Goal: Transaction & Acquisition: Purchase product/service

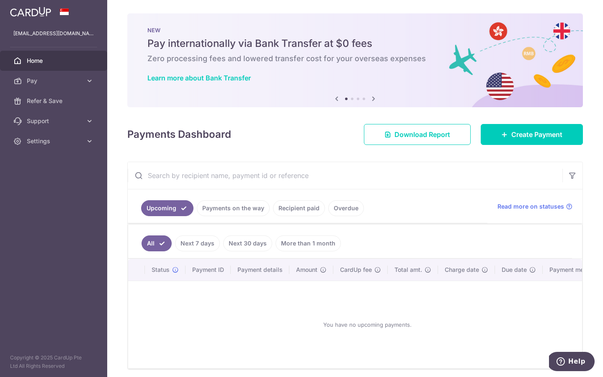
click at [249, 214] on link "Payments on the way" at bounding box center [233, 208] width 73 height 16
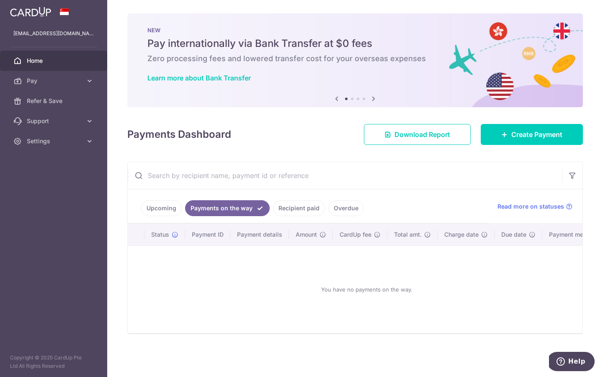
click at [289, 206] on link "Recipient paid" at bounding box center [299, 208] width 52 height 16
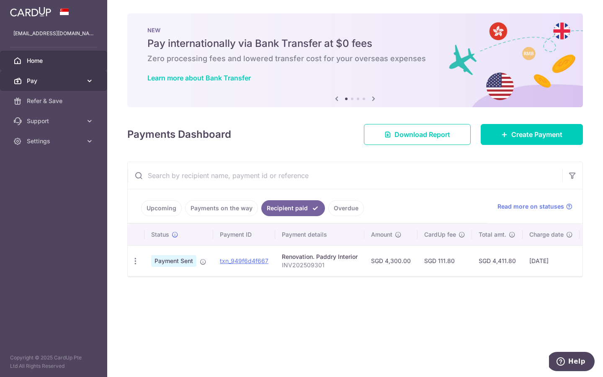
click at [63, 82] on span "Pay" at bounding box center [54, 81] width 55 height 8
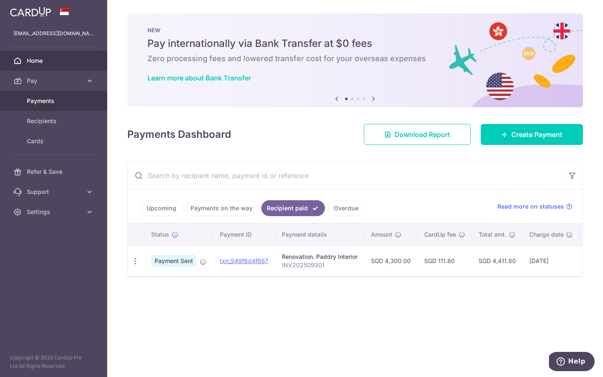
click at [50, 104] on span "Payments" at bounding box center [54, 101] width 55 height 8
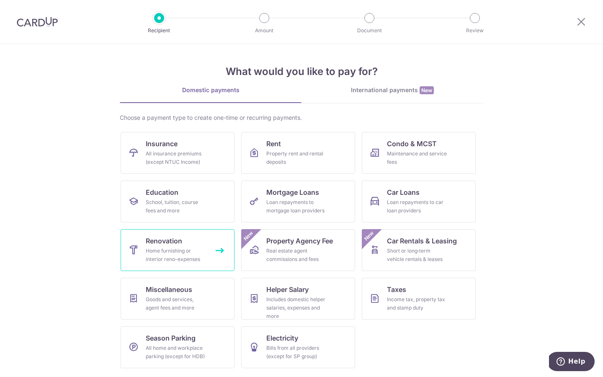
click at [216, 255] on link "Renovation Home furnishing or interior reno-expenses" at bounding box center [178, 250] width 114 height 42
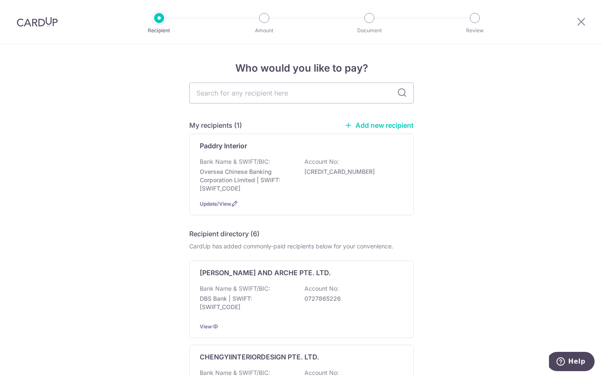
click at [367, 124] on link "Add new recipient" at bounding box center [379, 125] width 69 height 8
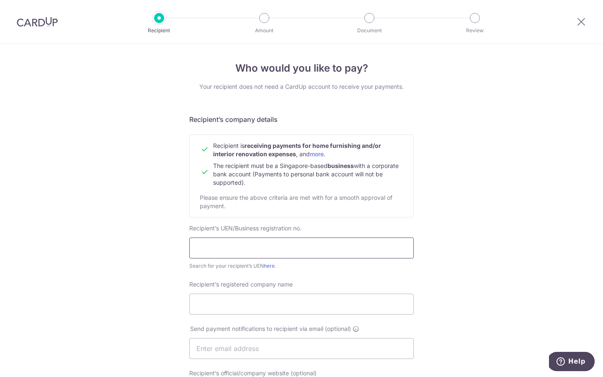
click at [259, 242] on input "text" at bounding box center [301, 247] width 224 height 21
paste input "201626857R"
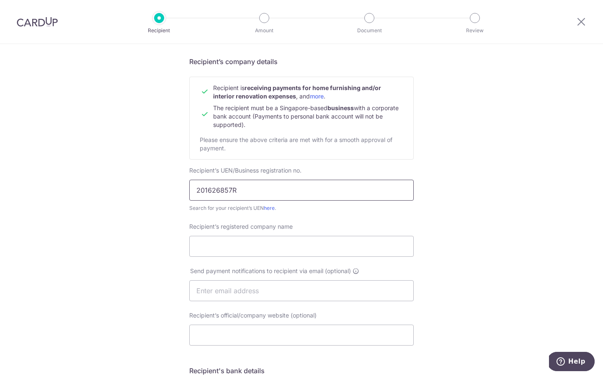
scroll to position [67, 0]
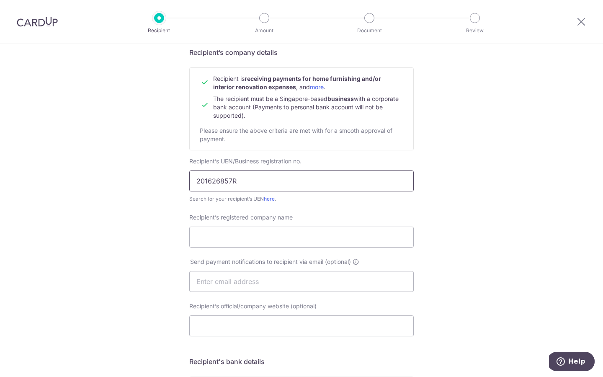
type input "201626857R"
click at [312, 250] on div "Recipient’s registered company name" at bounding box center [301, 235] width 234 height 44
click at [306, 237] on input "Recipient’s registered company name" at bounding box center [301, 237] width 224 height 21
paste input "AIRCON.COM PTE. LTD."
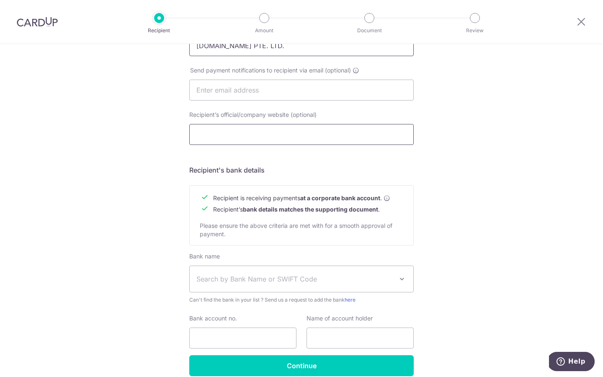
scroll to position [297, 0]
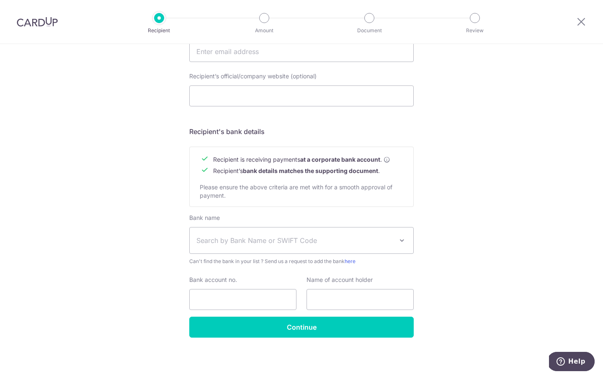
type input "AIRCON.COM PTE. LTD."
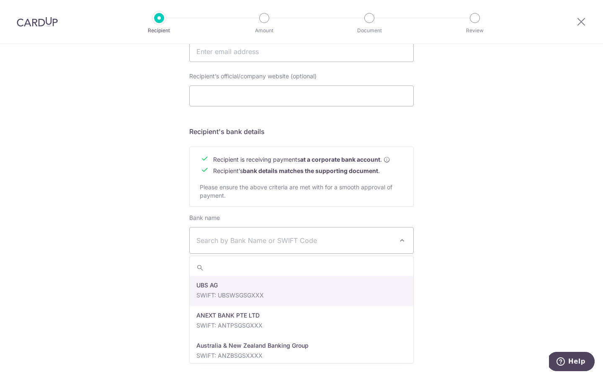
click at [291, 235] on span "Search by Bank Name or SWIFT Code" at bounding box center [294, 240] width 197 height 10
type input "overs"
select select "12"
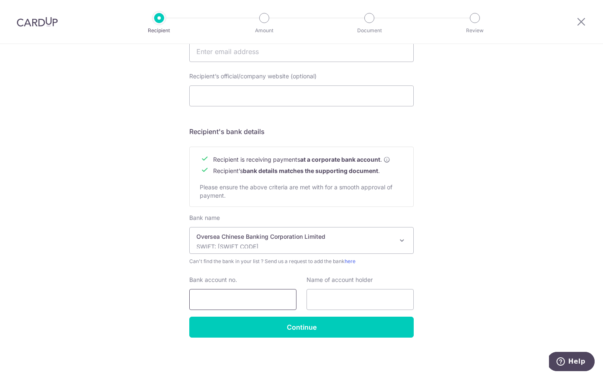
click at [220, 301] on input "Bank account no." at bounding box center [242, 299] width 107 height 21
type input "701178105001"
click at [317, 307] on input "text" at bounding box center [359, 299] width 107 height 21
paste input "AIRCON.COM PTE. LTD."
type input "AIRCON.COM PTE. LTD."
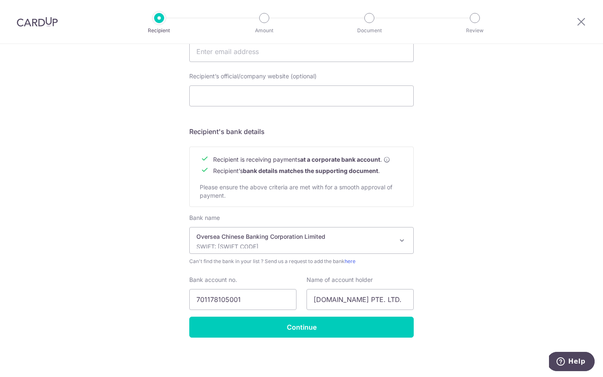
click at [517, 246] on div "Who would you like to pay? Your recipient does not need a CardUp account to rec…" at bounding box center [301, 62] width 603 height 630
